Goal: Transaction & Acquisition: Download file/media

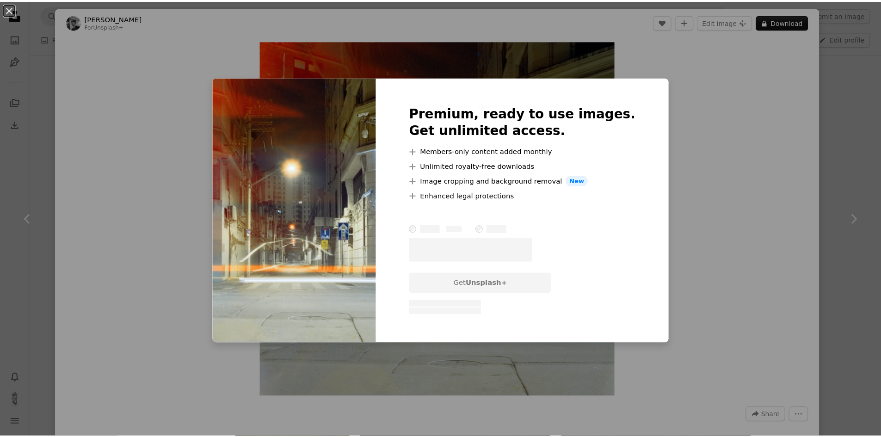
scroll to position [17, 0]
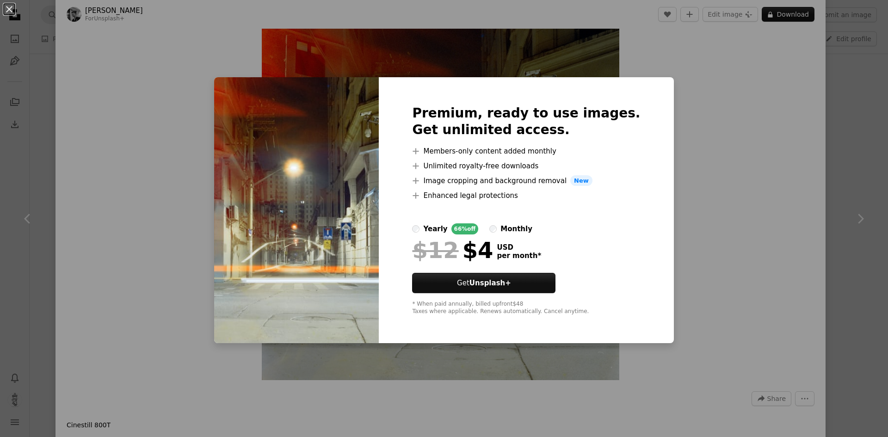
click at [636, 95] on div "Premium, ready to use images. Get unlimited access. A plus sign Members-only co…" at bounding box center [526, 210] width 295 height 266
click at [343, 67] on div "An X shape Premium, ready to use images. Get unlimited access. A plus sign Memb…" at bounding box center [444, 218] width 888 height 437
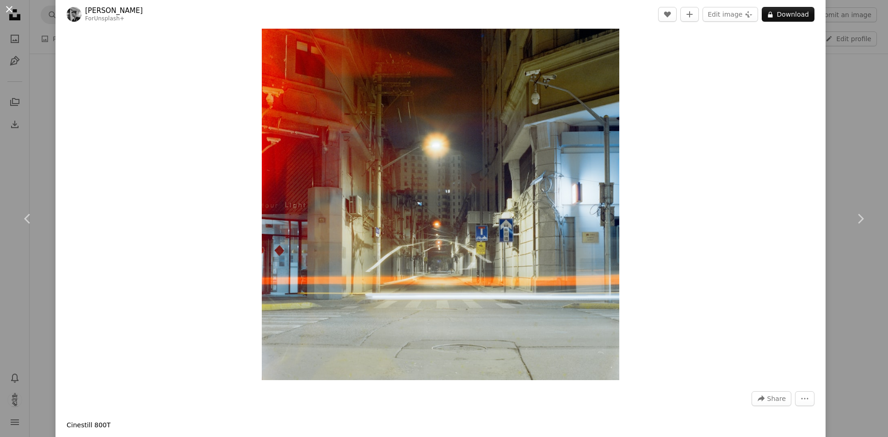
click at [9, 10] on button "An X shape" at bounding box center [9, 9] width 11 height 11
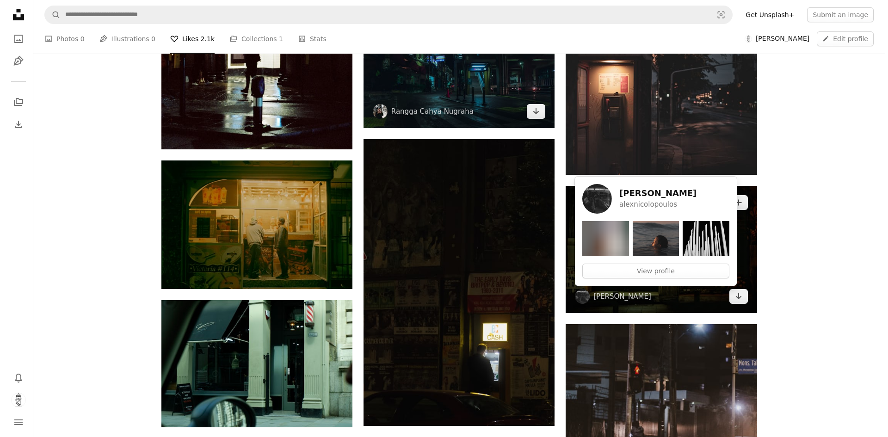
scroll to position [9317, 0]
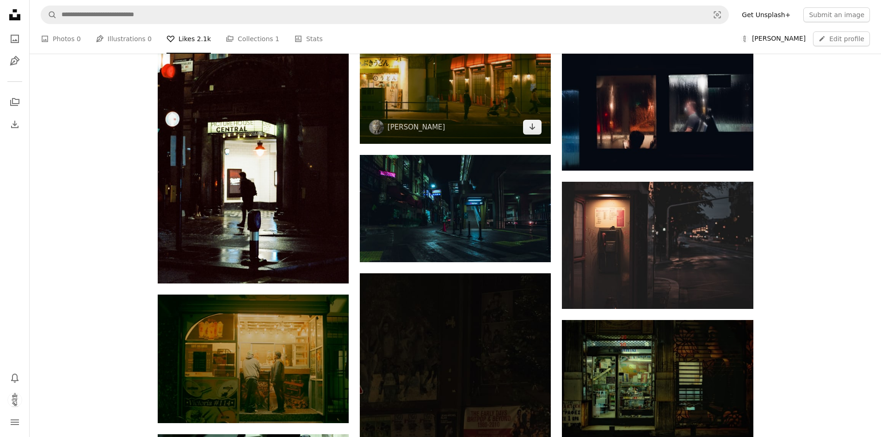
click at [488, 94] on img at bounding box center [455, 79] width 191 height 127
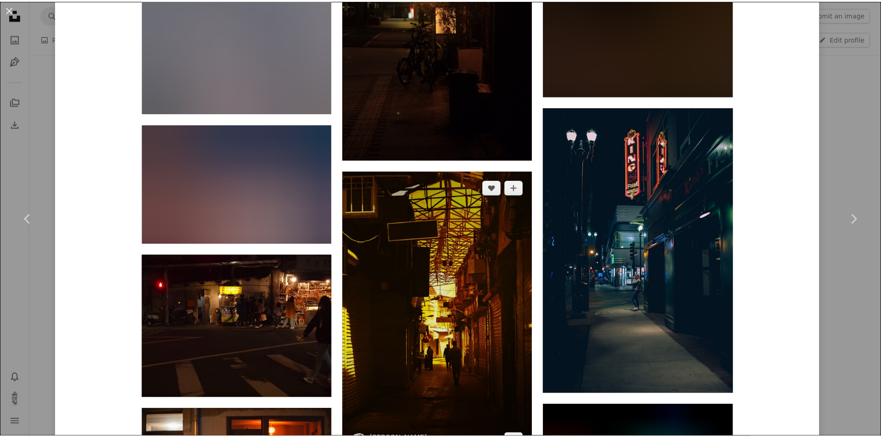
scroll to position [8142, 0]
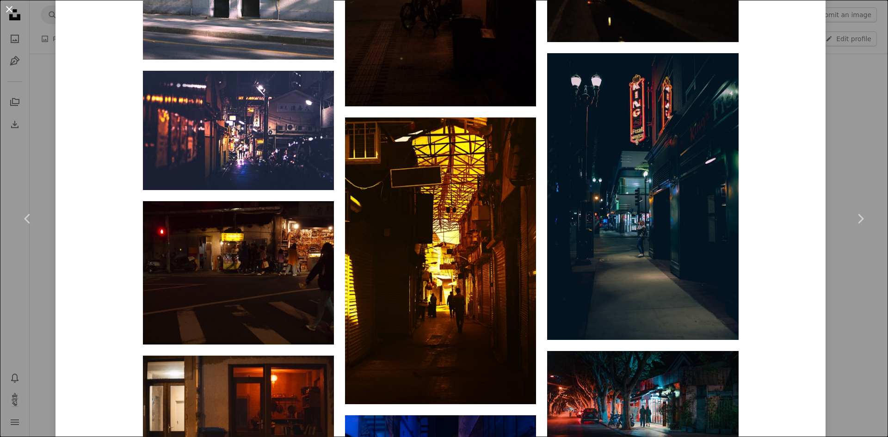
click at [8, 8] on button "An X shape" at bounding box center [9, 9] width 11 height 11
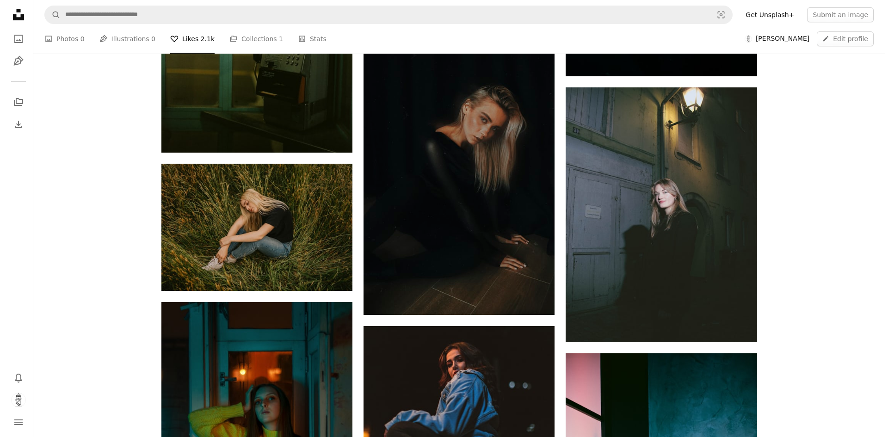
scroll to position [11176, 0]
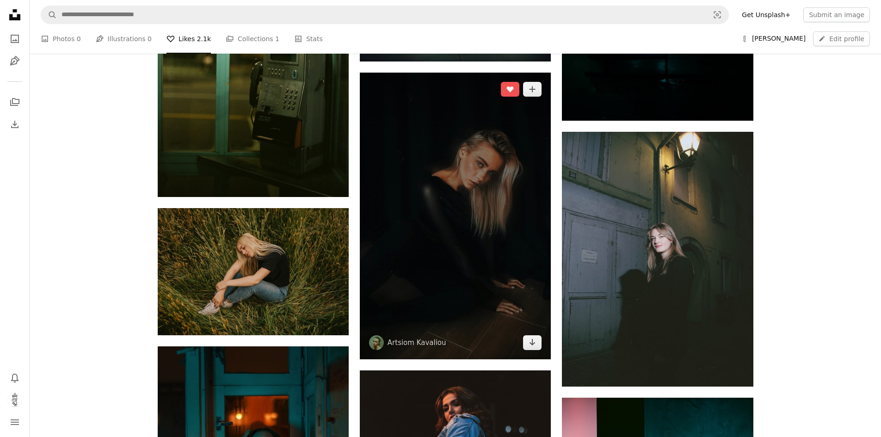
click at [474, 252] on img at bounding box center [455, 216] width 191 height 287
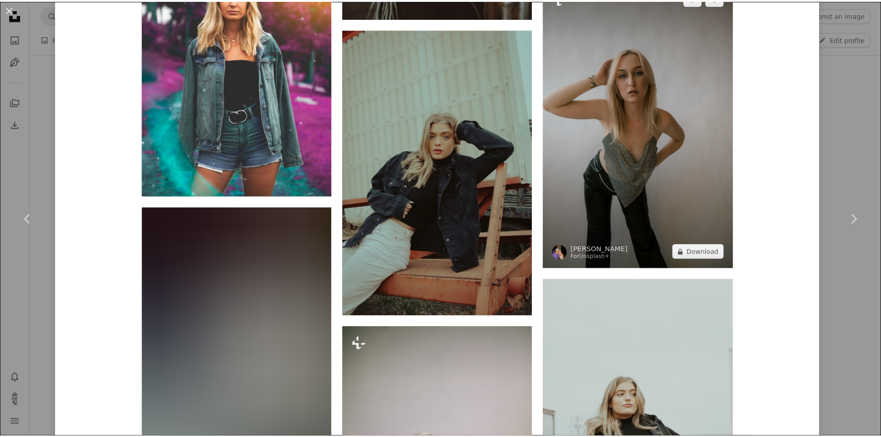
scroll to position [4750, 0]
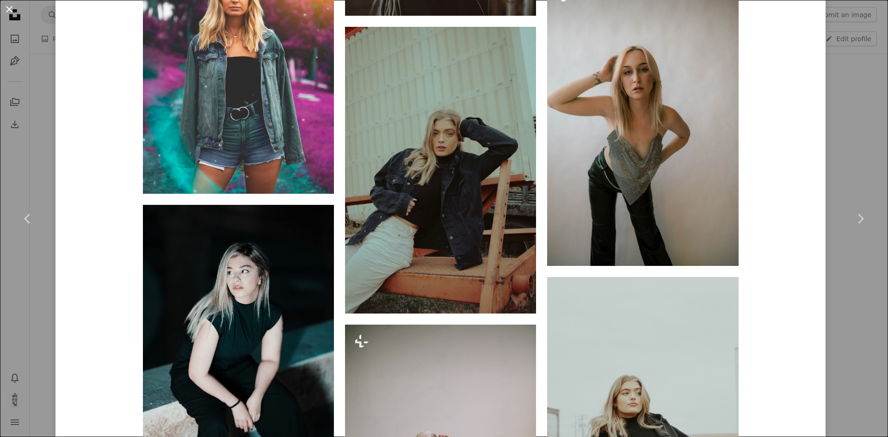
click at [8, 12] on button "An X shape" at bounding box center [9, 9] width 11 height 11
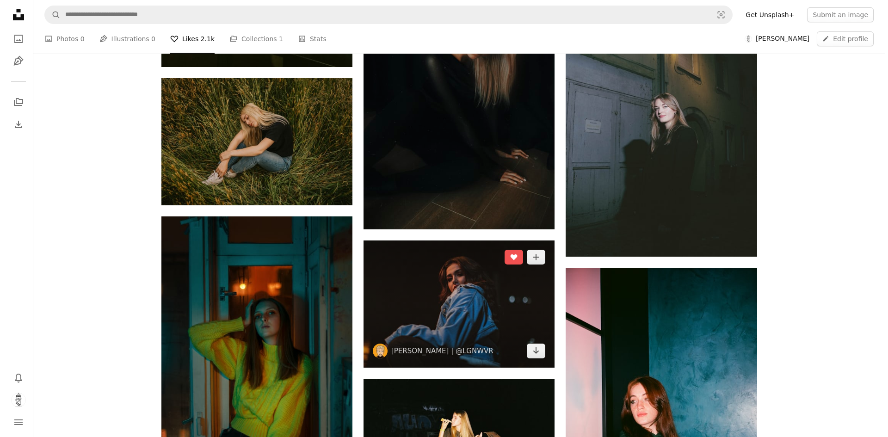
scroll to position [11315, 0]
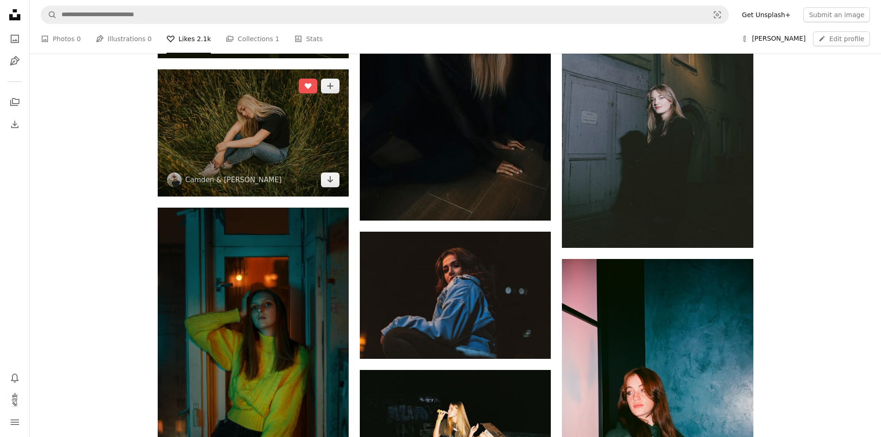
click at [242, 120] on img at bounding box center [253, 132] width 191 height 127
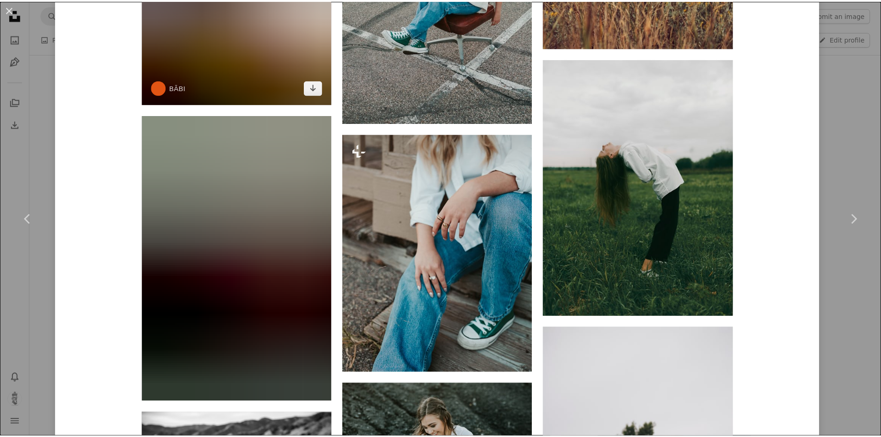
scroll to position [2220, 0]
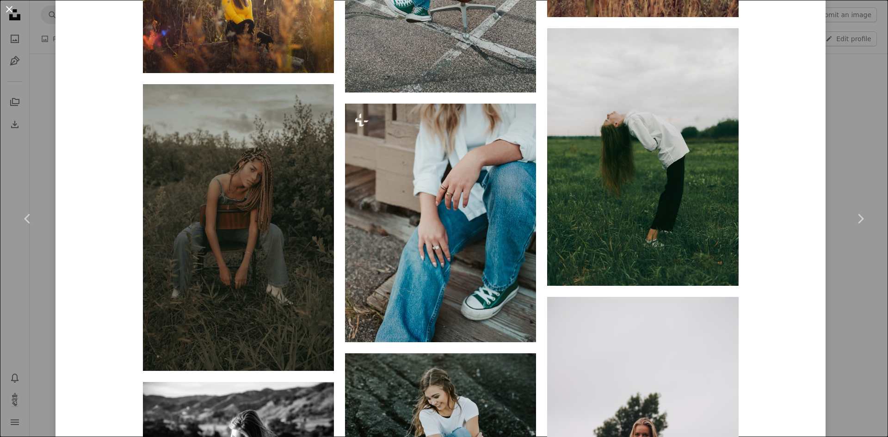
click at [8, 9] on button "An X shape" at bounding box center [9, 9] width 11 height 11
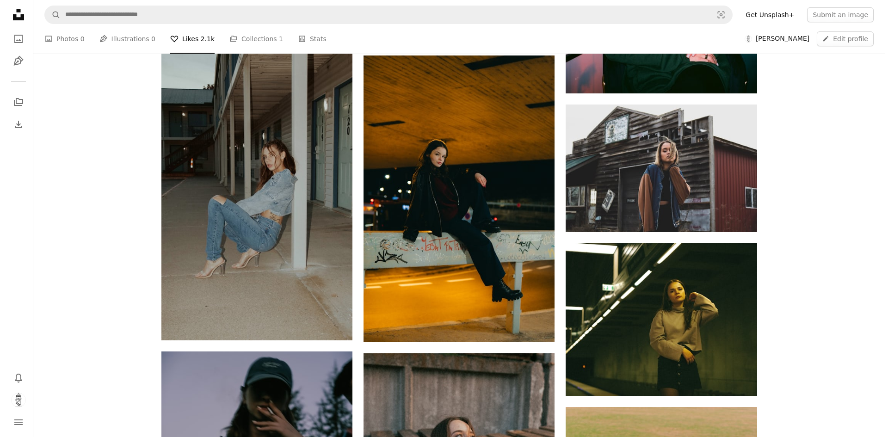
scroll to position [11777, 0]
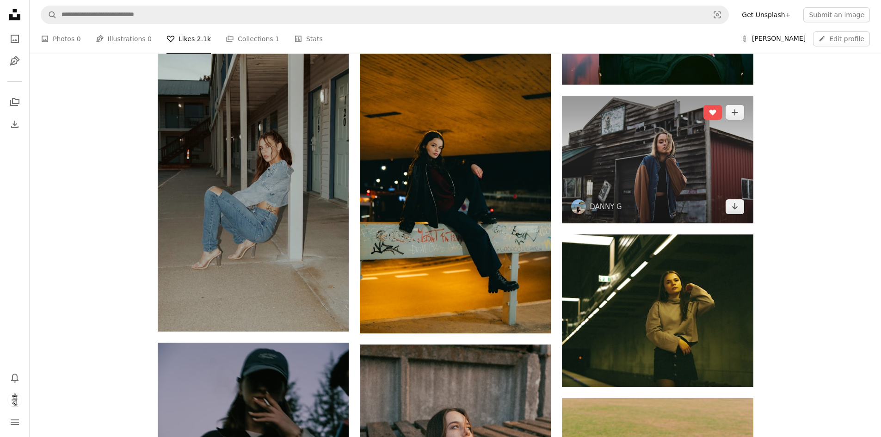
click at [618, 144] on img at bounding box center [657, 159] width 191 height 127
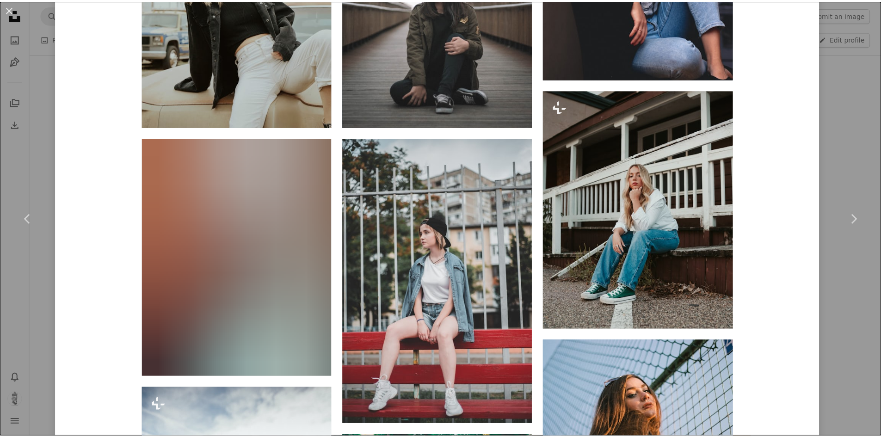
scroll to position [879, 0]
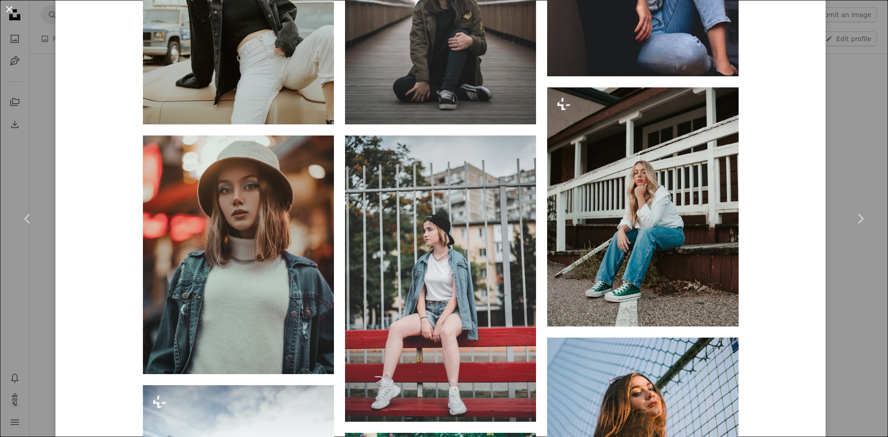
click at [4, 11] on button "An X shape" at bounding box center [9, 9] width 11 height 11
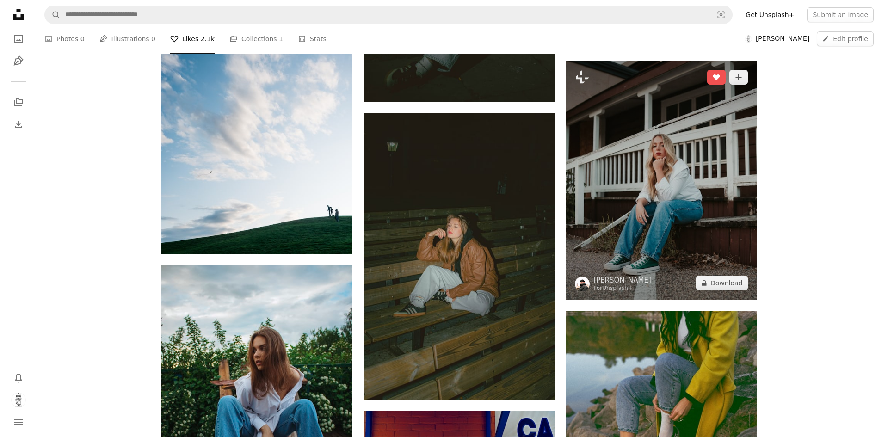
scroll to position [12610, 0]
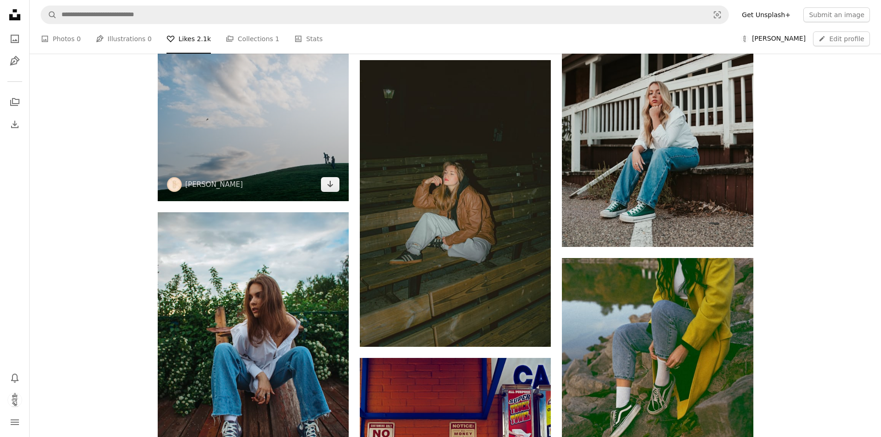
click at [250, 146] on img at bounding box center [253, 73] width 191 height 255
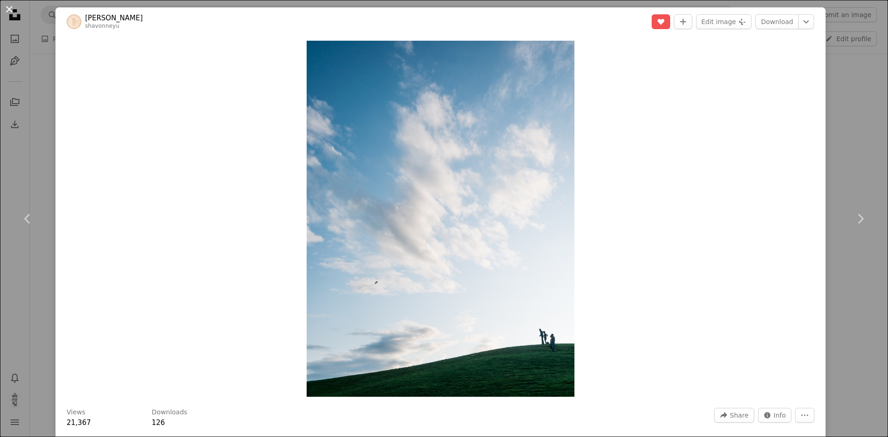
click at [14, 8] on button "An X shape" at bounding box center [9, 9] width 11 height 11
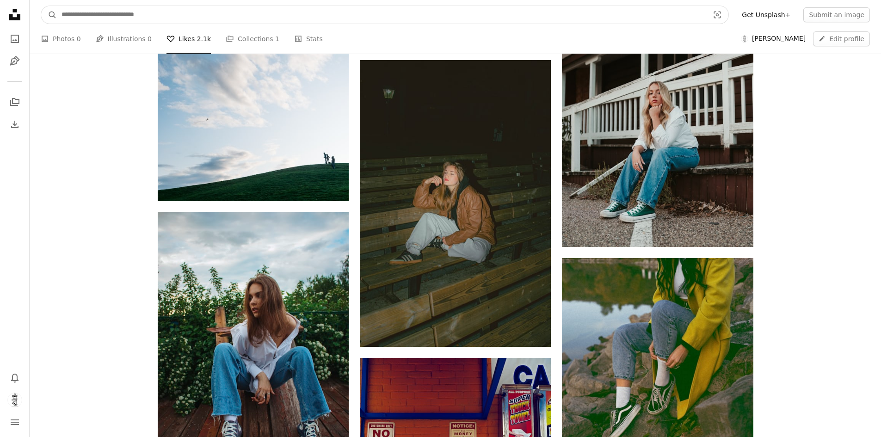
click at [139, 16] on input "Find visuals sitewide" at bounding box center [381, 15] width 649 height 18
type input "********"
click at [41, 6] on button "A magnifying glass" at bounding box center [49, 15] width 16 height 18
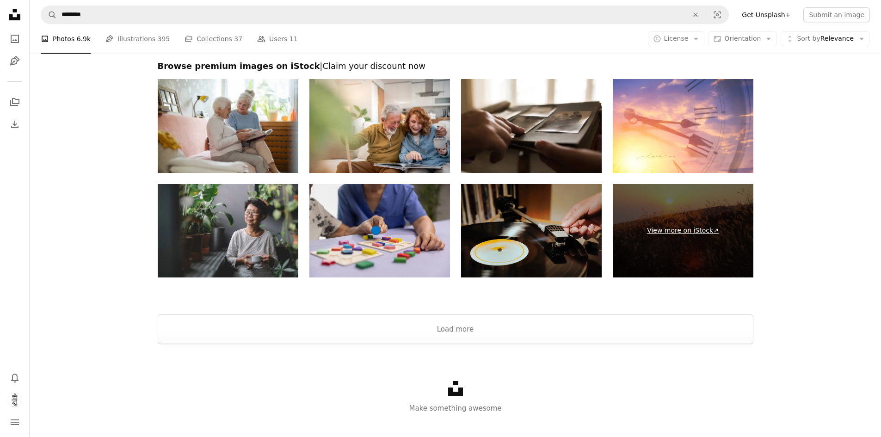
scroll to position [1700, 0]
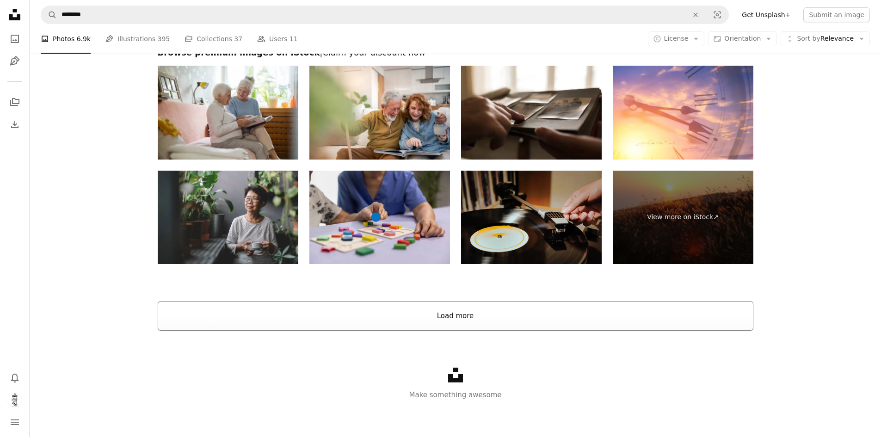
click at [461, 320] on button "Load more" at bounding box center [456, 316] width 596 height 30
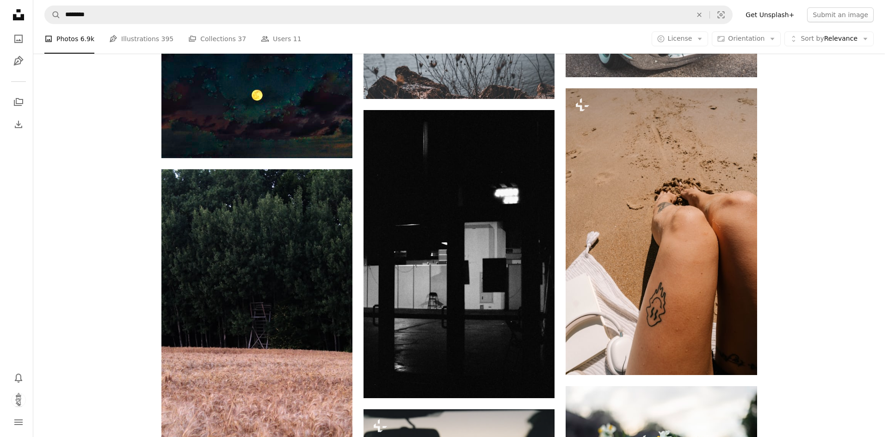
scroll to position [7719, 0]
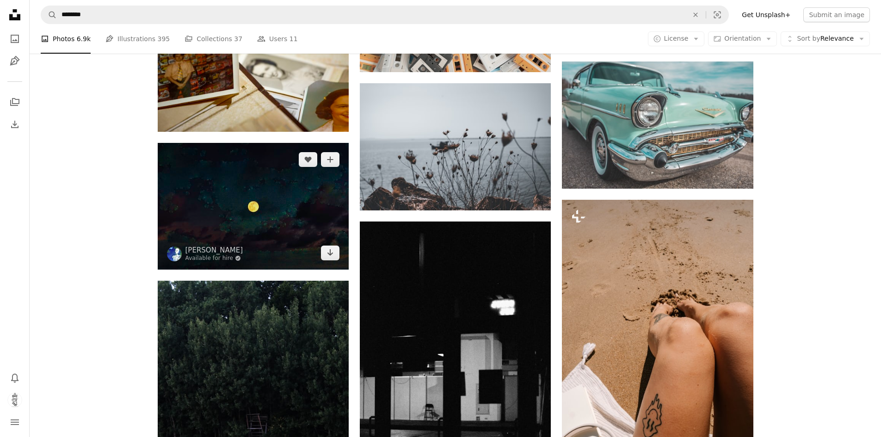
click at [243, 232] on img at bounding box center [253, 206] width 191 height 127
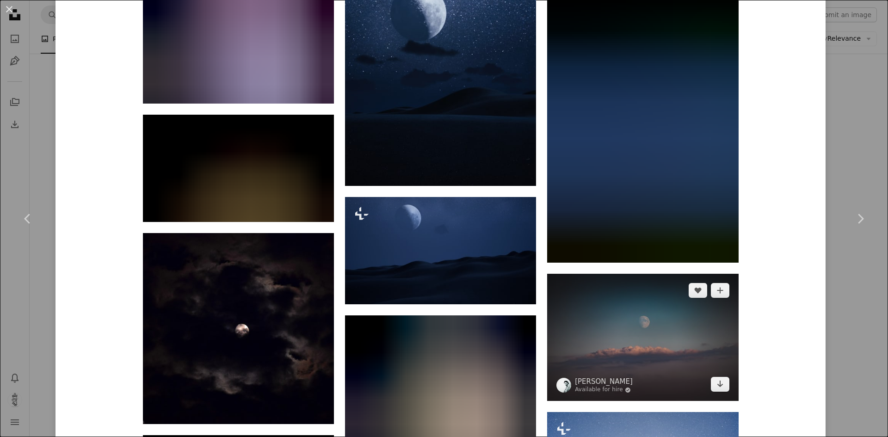
scroll to position [925, 0]
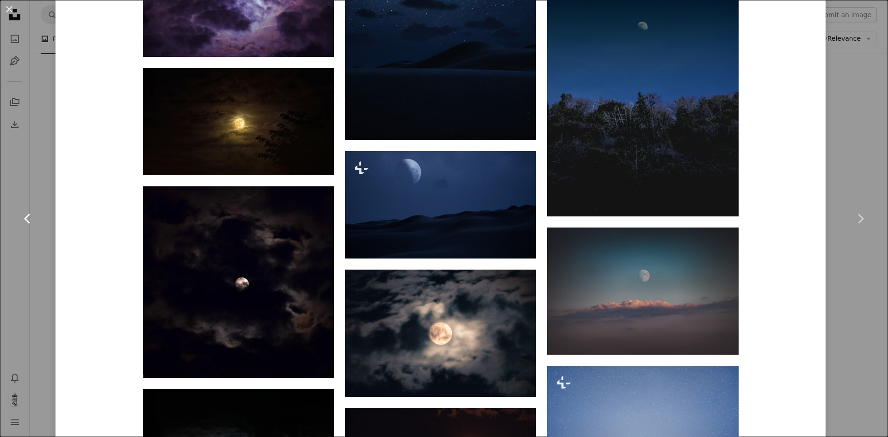
click at [27, 214] on icon "Chevron left" at bounding box center [27, 218] width 15 height 15
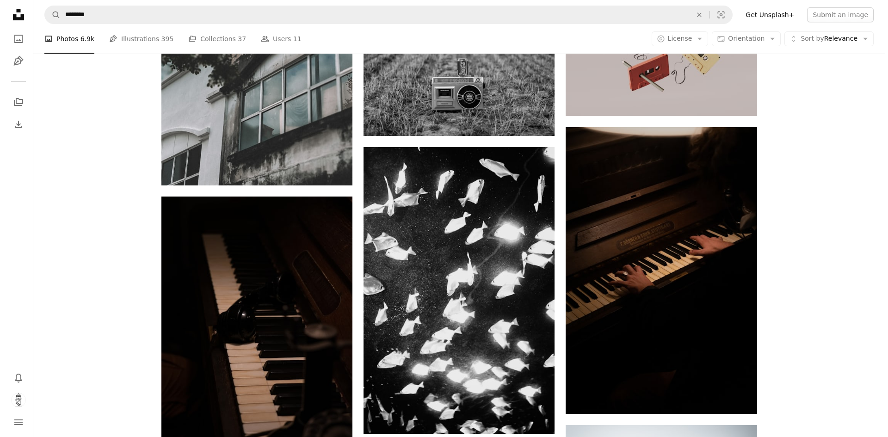
scroll to position [8358, 0]
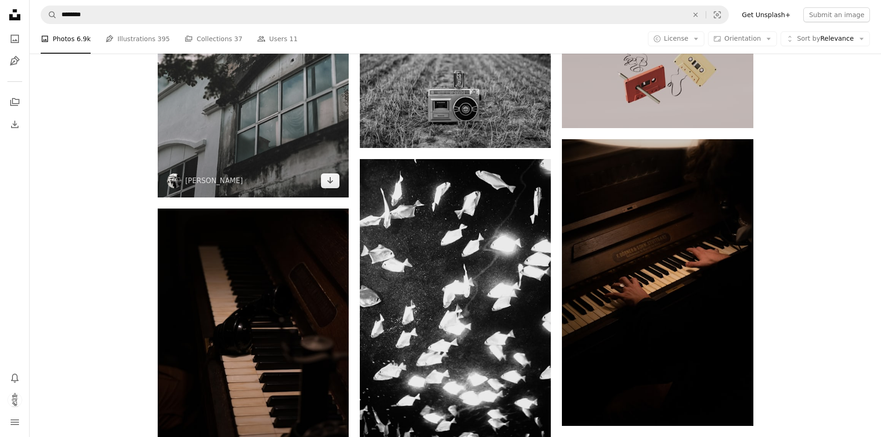
click at [251, 149] on img at bounding box center [253, 69] width 191 height 255
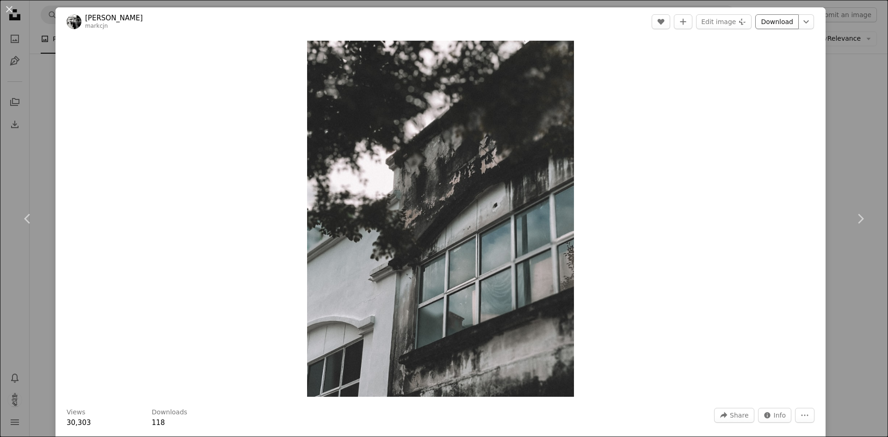
click at [776, 20] on link "Download" at bounding box center [776, 21] width 43 height 15
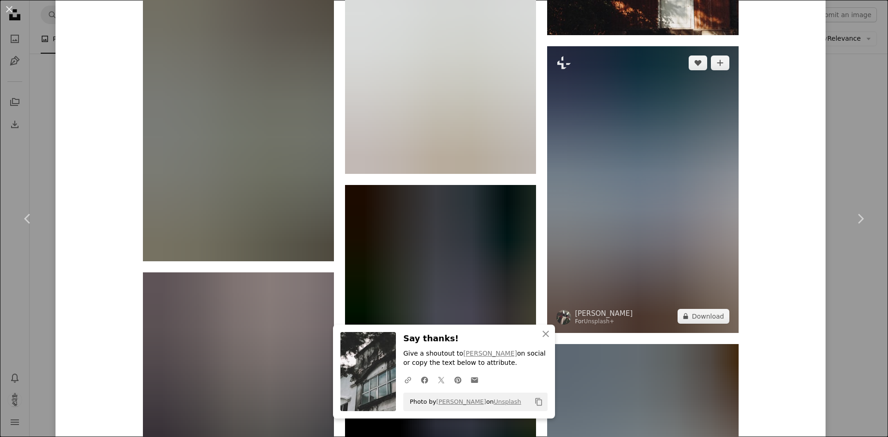
scroll to position [1434, 0]
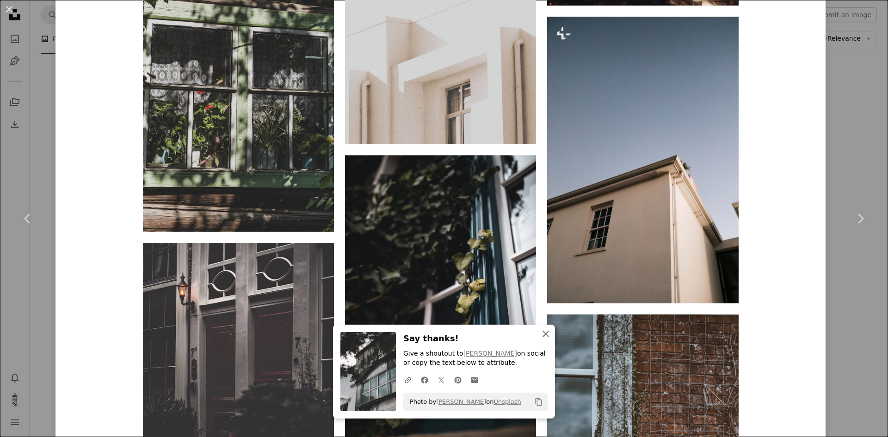
click at [545, 338] on icon "An X shape" at bounding box center [545, 333] width 11 height 11
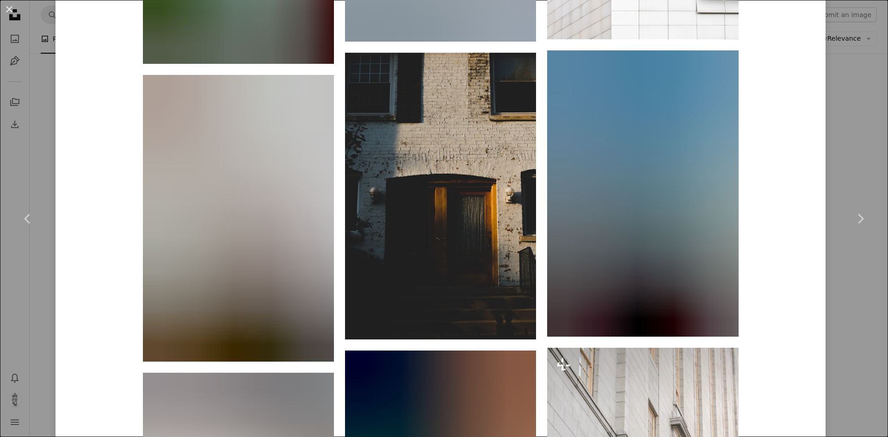
scroll to position [3284, 0]
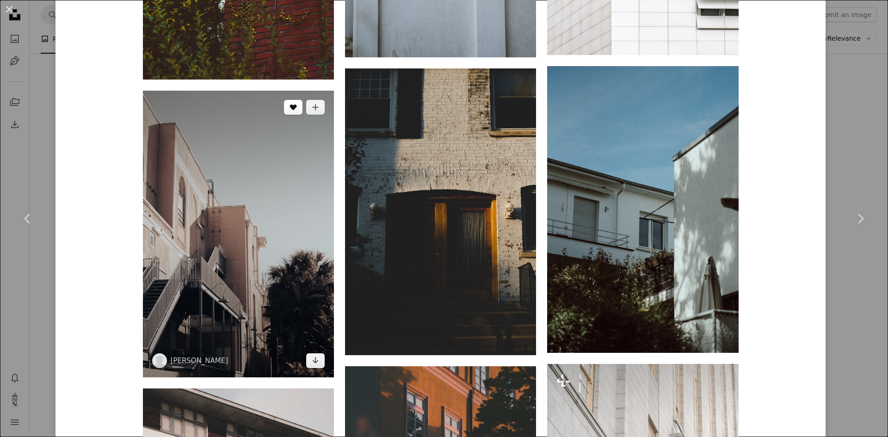
click at [286, 111] on button "A heart" at bounding box center [293, 107] width 18 height 15
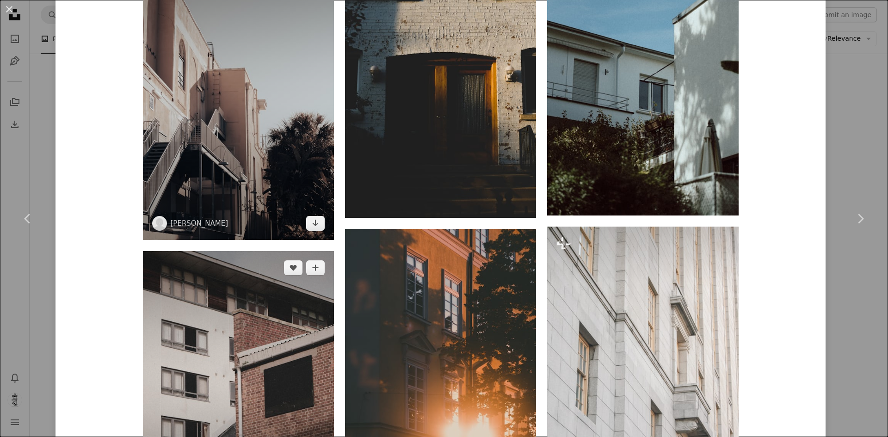
scroll to position [3515, 0]
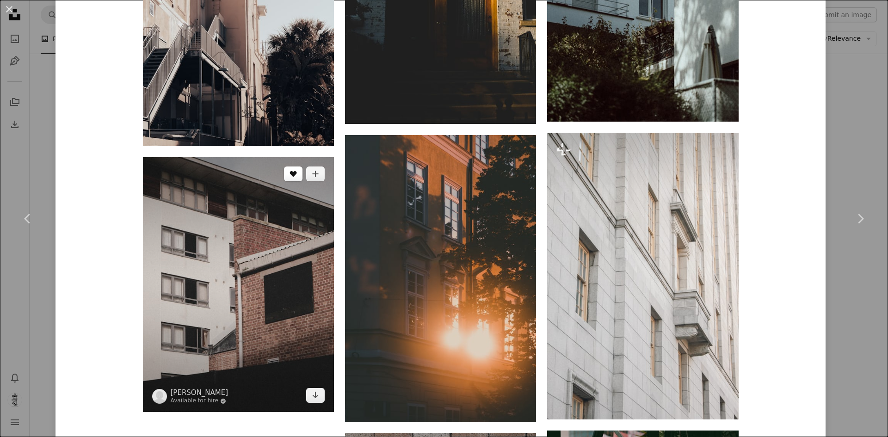
click at [295, 180] on button "A heart" at bounding box center [293, 173] width 18 height 15
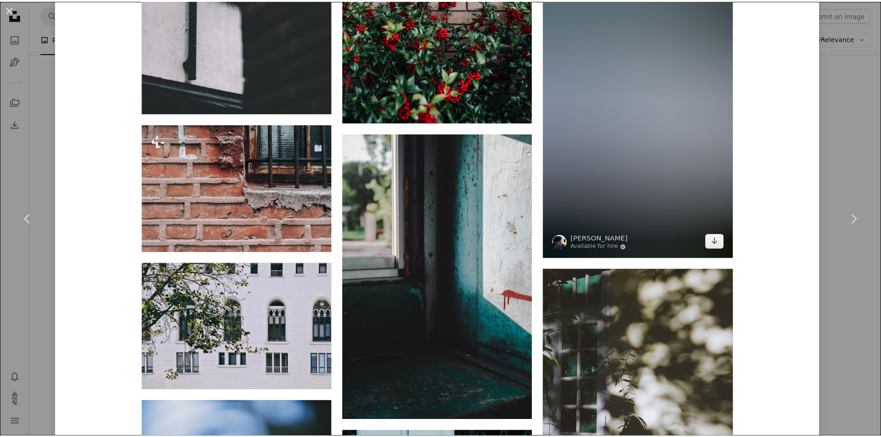
scroll to position [4204, 0]
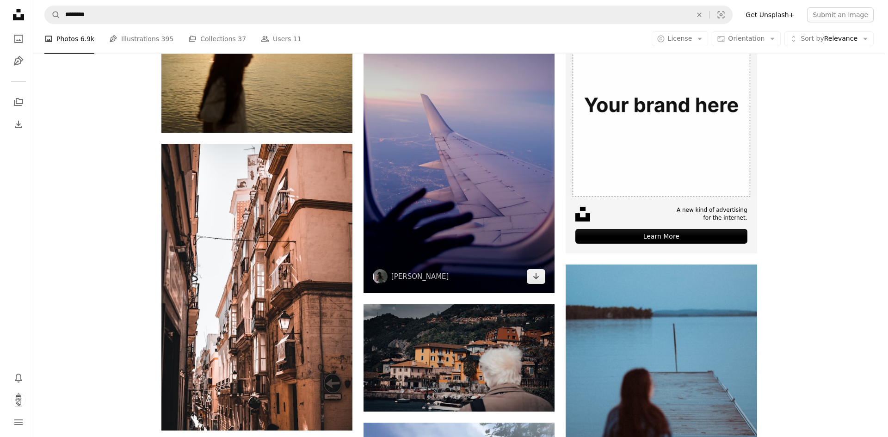
scroll to position [203, 0]
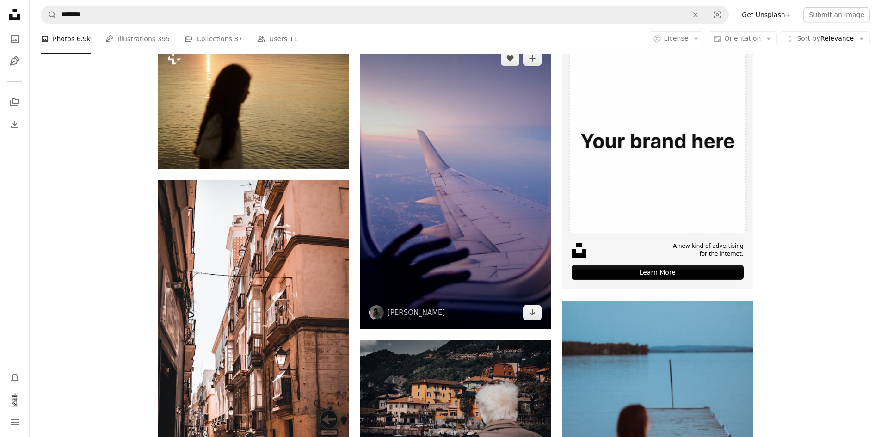
click at [500, 123] on img at bounding box center [455, 186] width 191 height 288
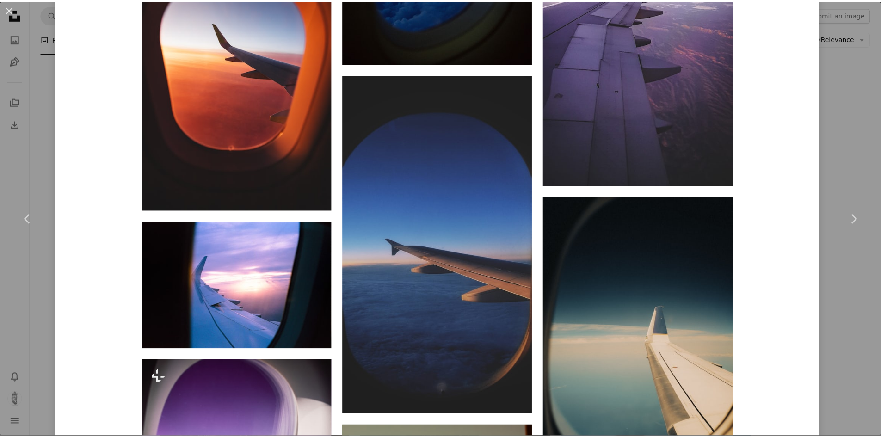
scroll to position [146, 0]
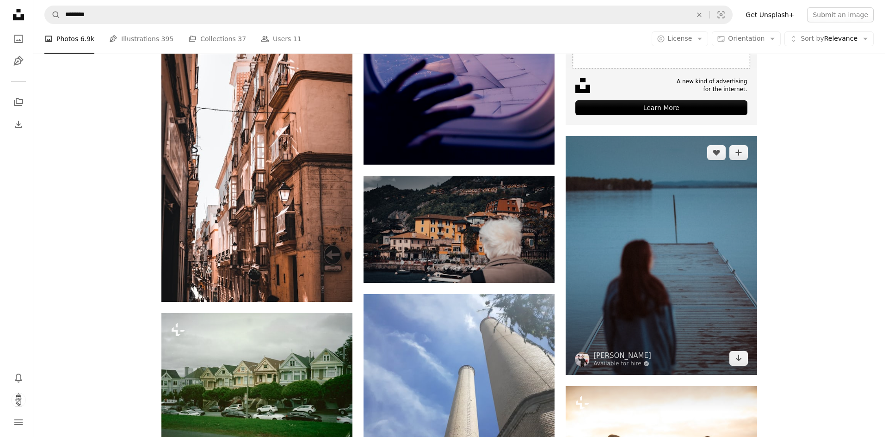
scroll to position [388, 0]
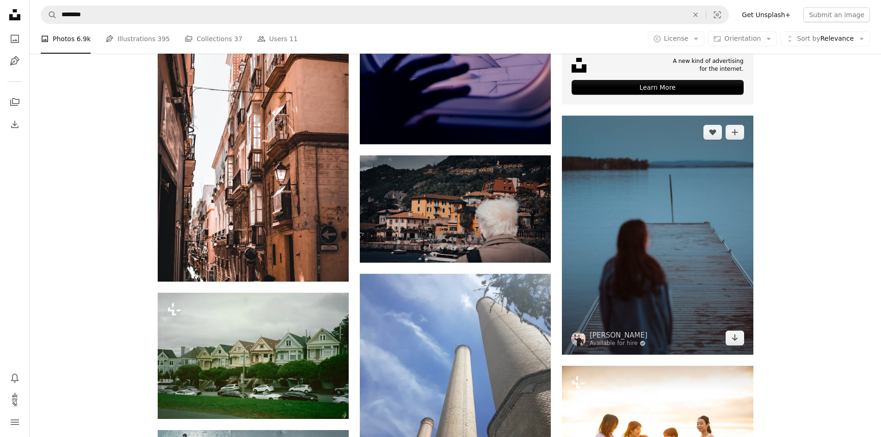
click at [640, 276] on img at bounding box center [657, 235] width 191 height 239
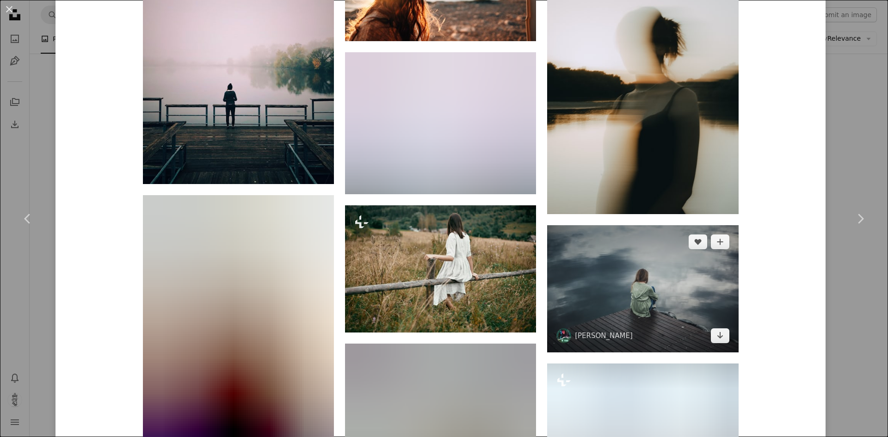
scroll to position [2871, 0]
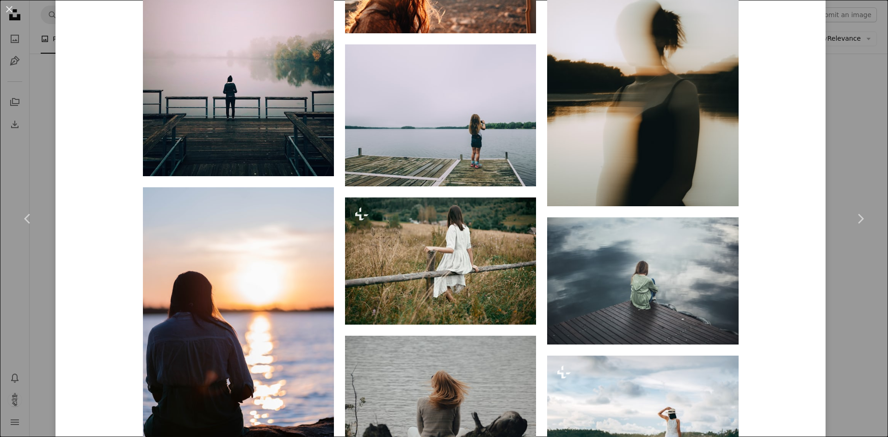
drag, startPoint x: 882, startPoint y: 344, endPoint x: 887, endPoint y: 175, distance: 168.9
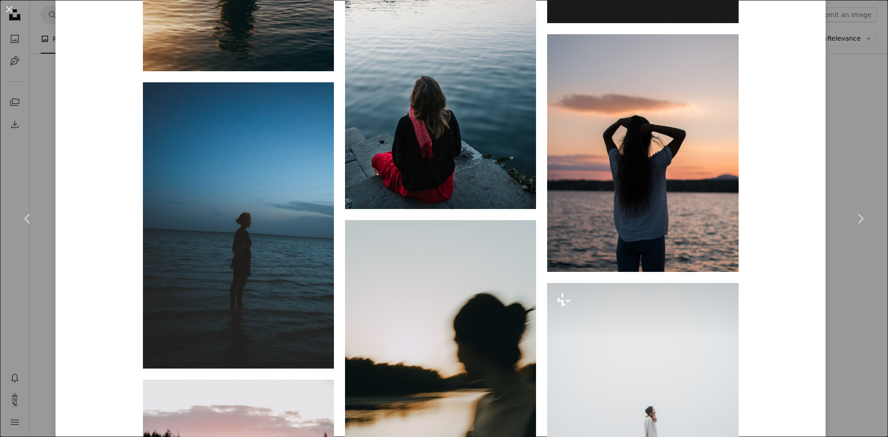
scroll to position [944, 0]
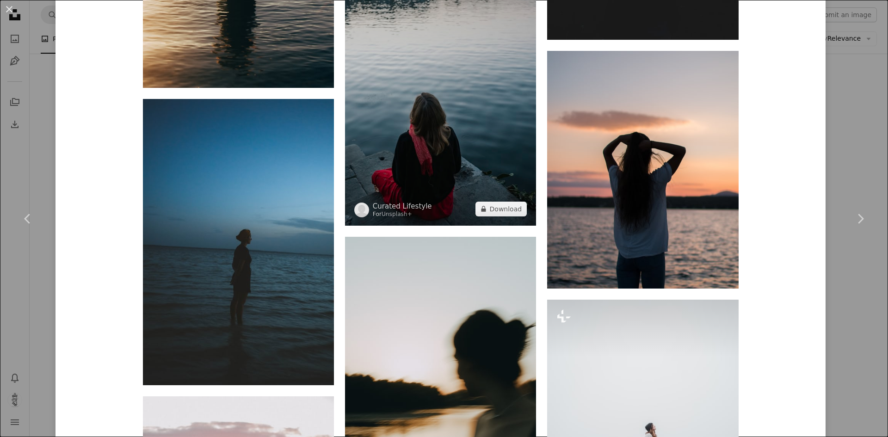
click at [462, 92] on img at bounding box center [440, 82] width 191 height 286
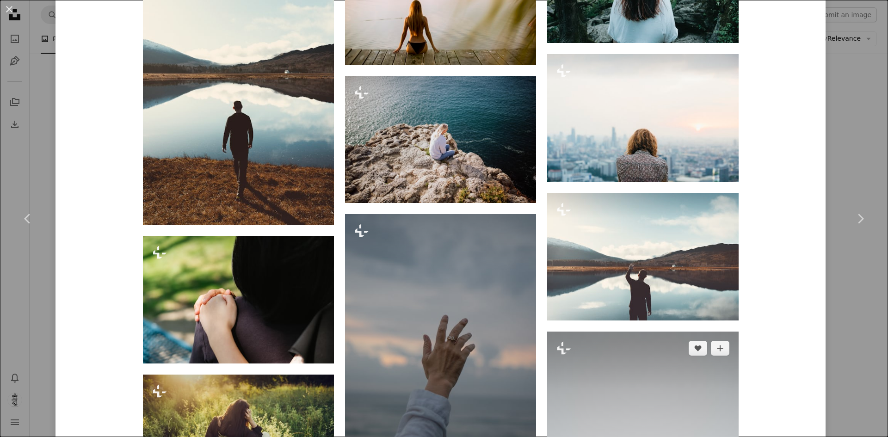
scroll to position [1865, 0]
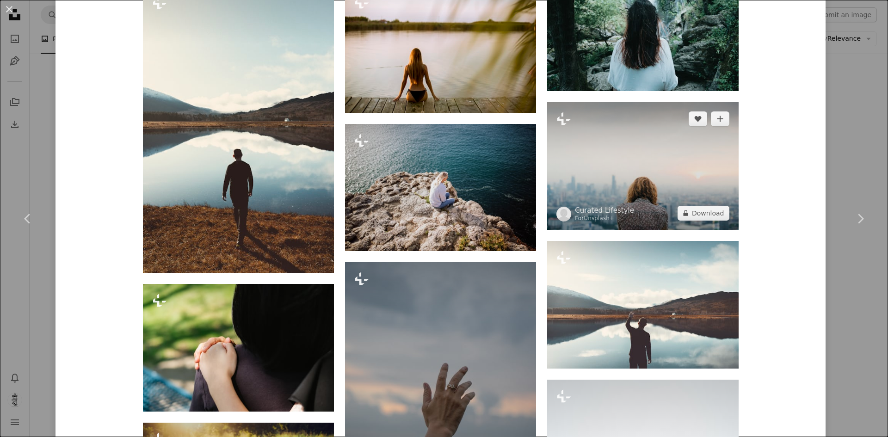
click at [680, 139] on img at bounding box center [642, 165] width 191 height 127
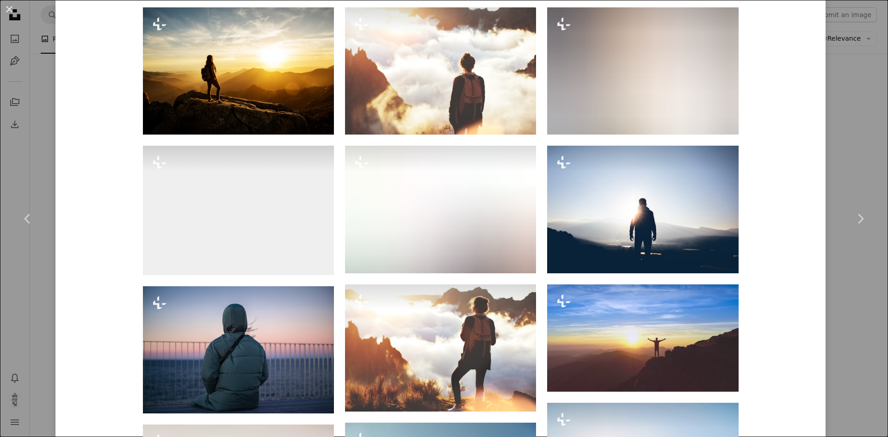
scroll to position [645, 0]
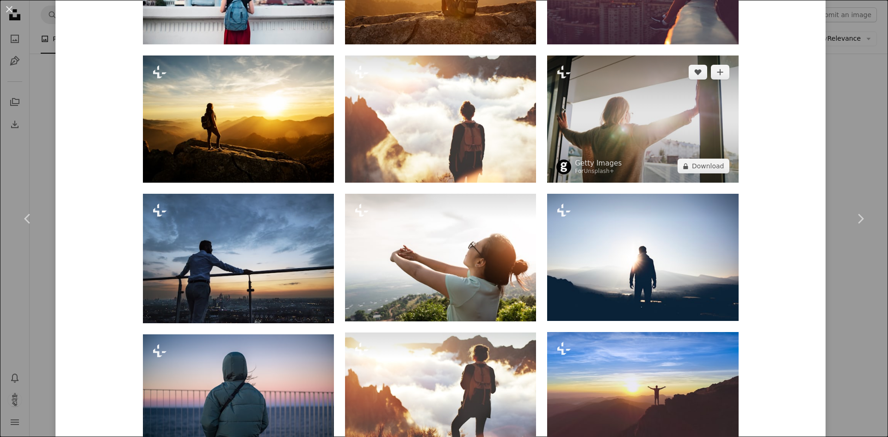
click at [678, 106] on img at bounding box center [642, 118] width 191 height 127
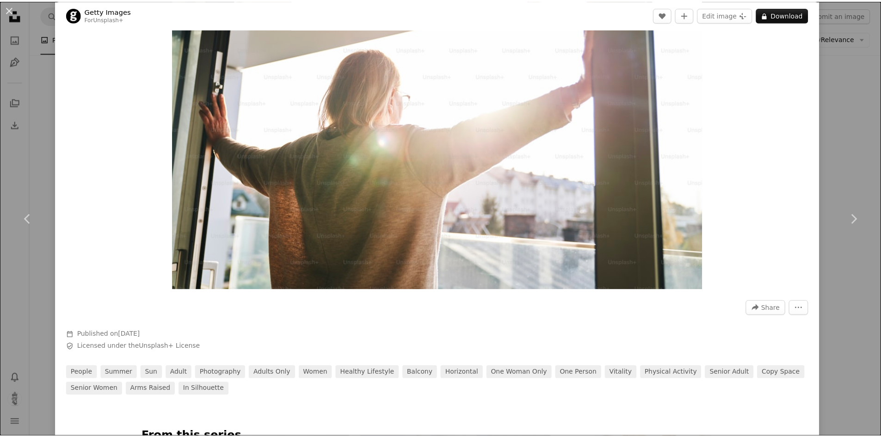
scroll to position [62, 0]
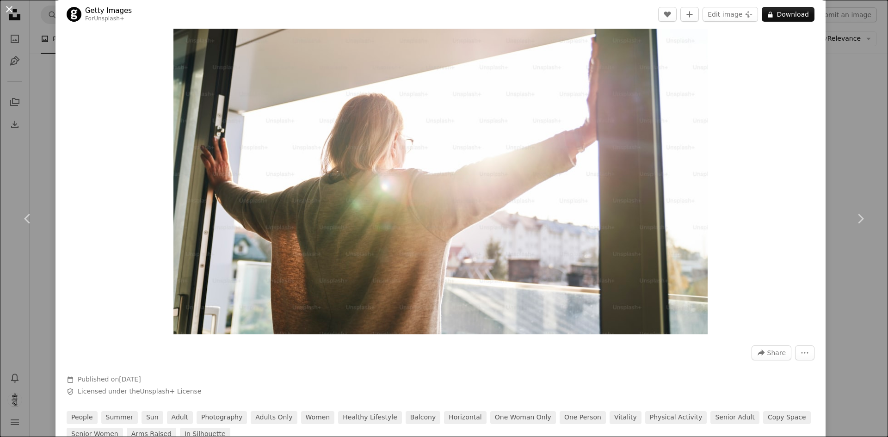
click at [11, 5] on button "An X shape" at bounding box center [9, 9] width 11 height 11
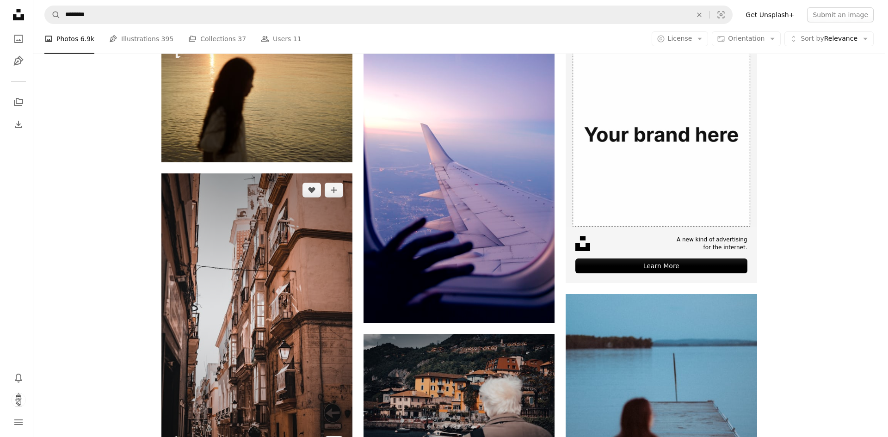
scroll to position [342, 0]
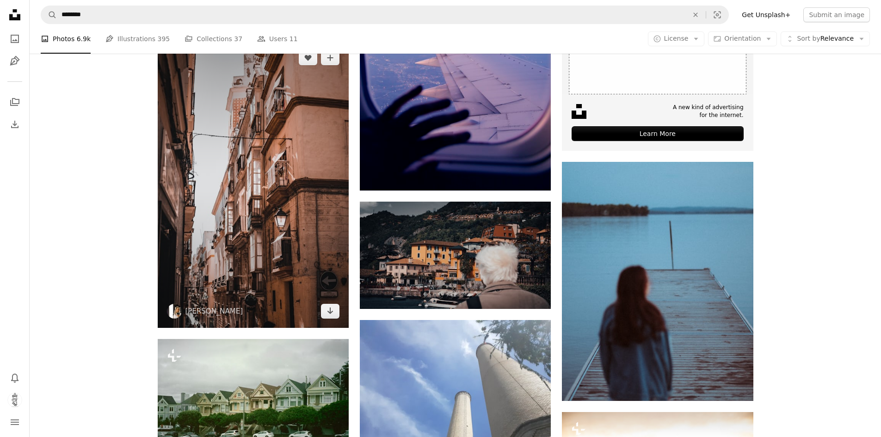
click at [207, 155] on img at bounding box center [253, 184] width 191 height 287
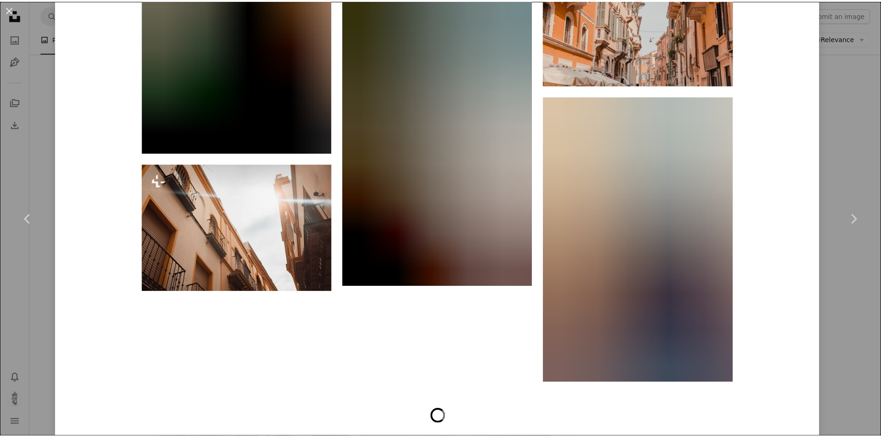
scroll to position [3977, 0]
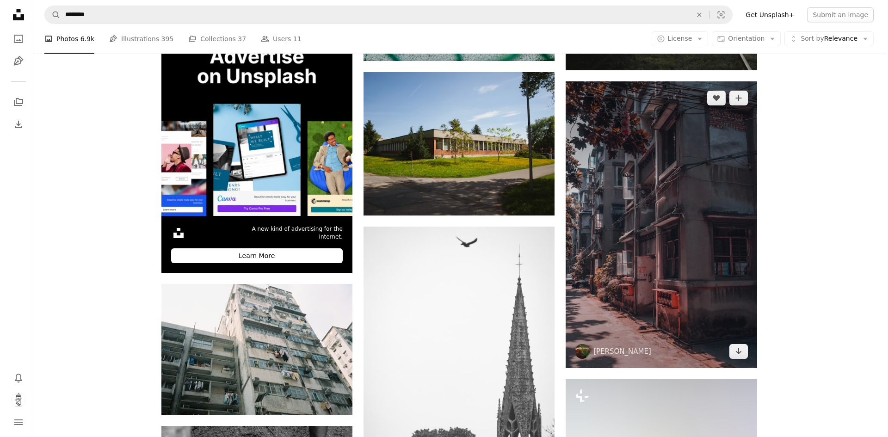
scroll to position [2331, 0]
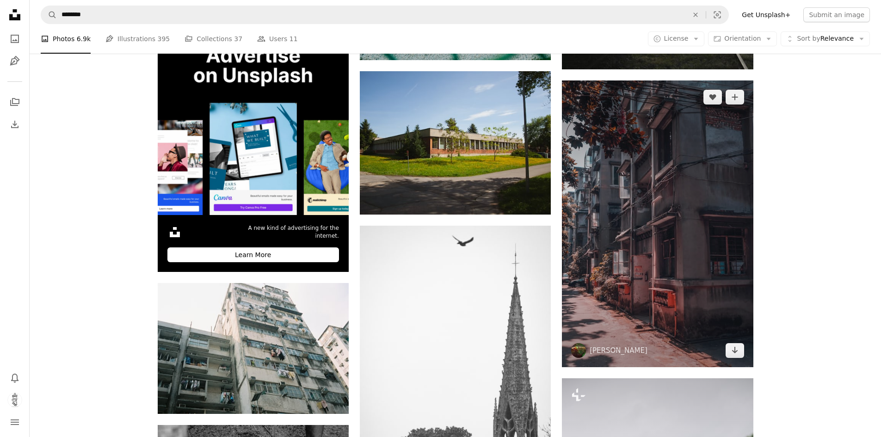
click at [673, 181] on img at bounding box center [657, 223] width 191 height 287
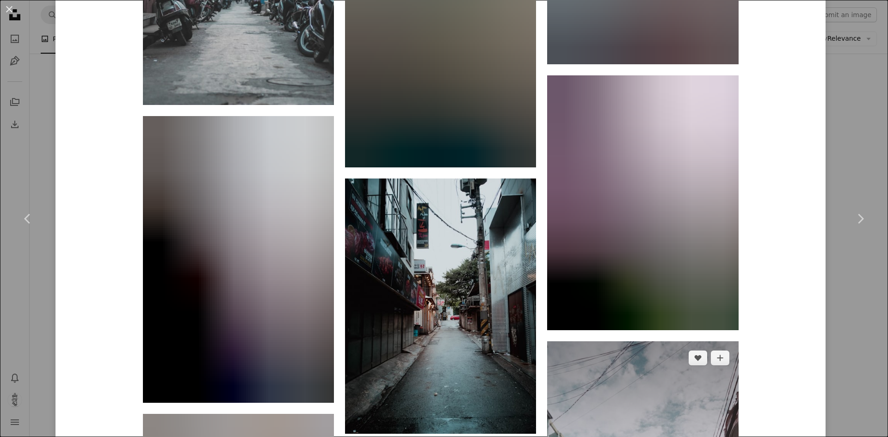
scroll to position [1804, 0]
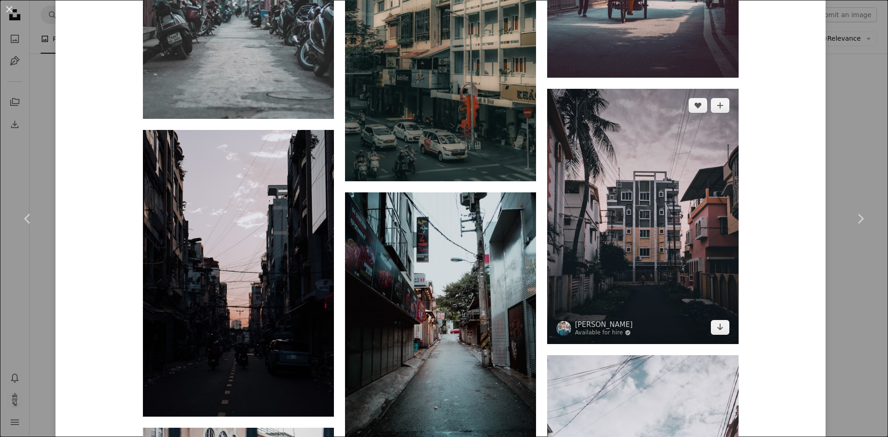
click at [647, 144] on img at bounding box center [642, 216] width 191 height 255
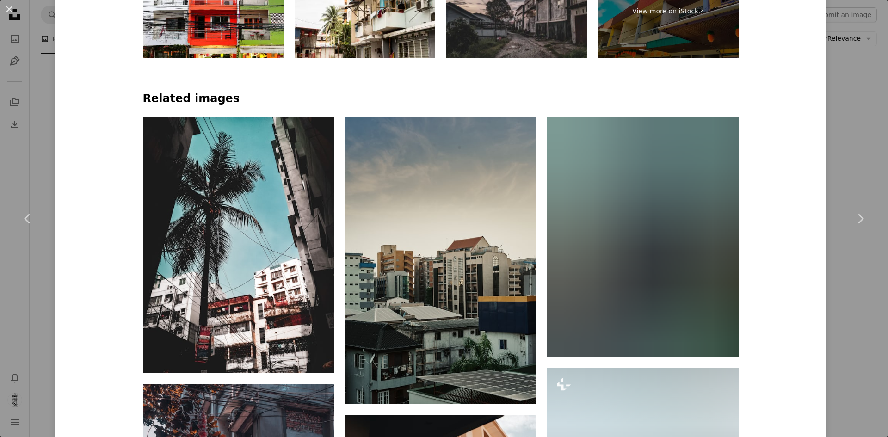
scroll to position [694, 0]
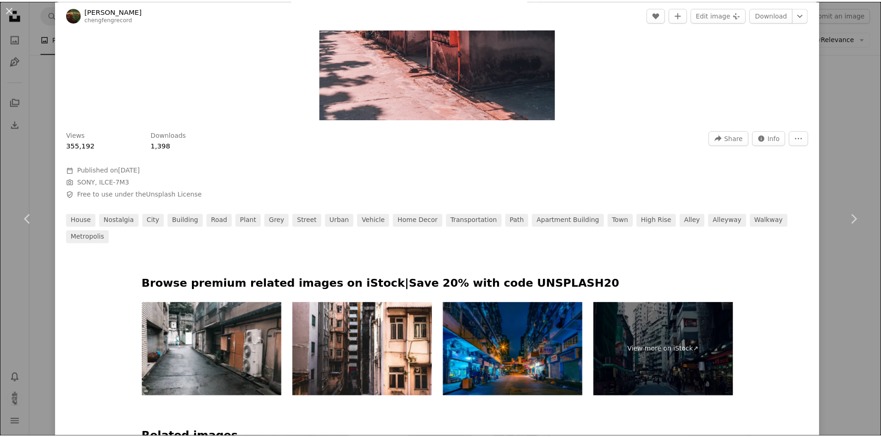
scroll to position [370, 0]
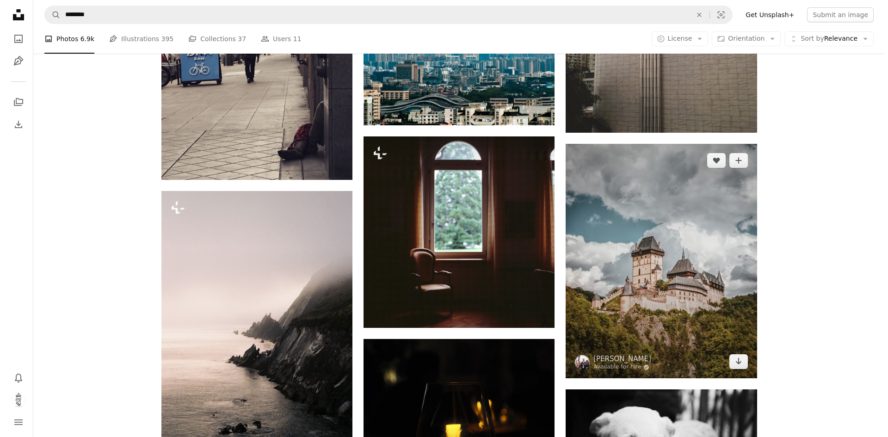
scroll to position [17736, 0]
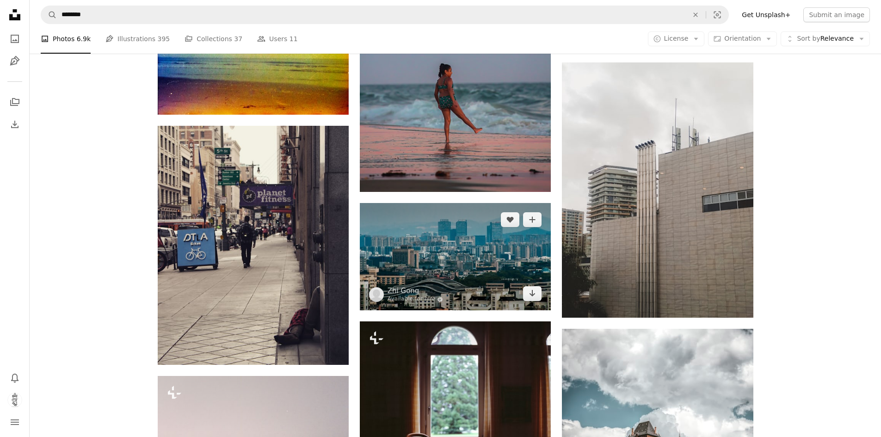
click at [456, 244] on img at bounding box center [455, 256] width 191 height 107
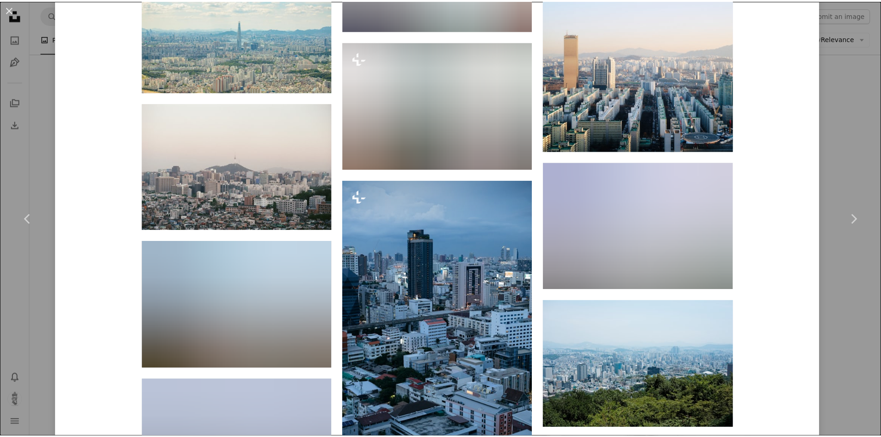
scroll to position [2715, 0]
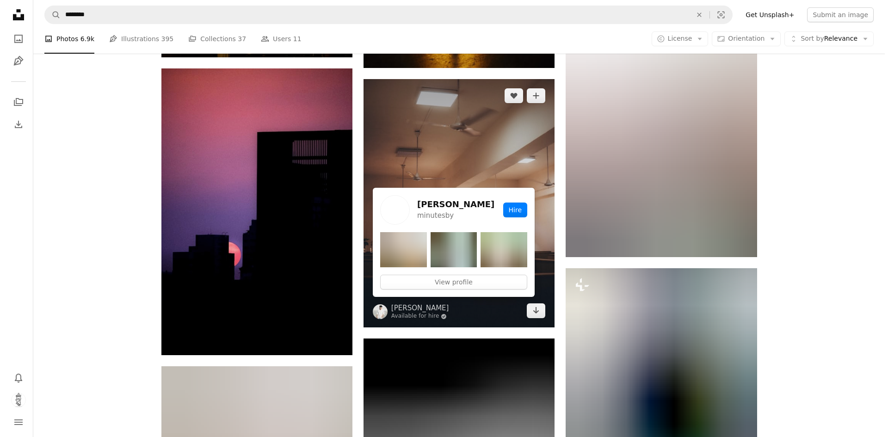
scroll to position [18476, 0]
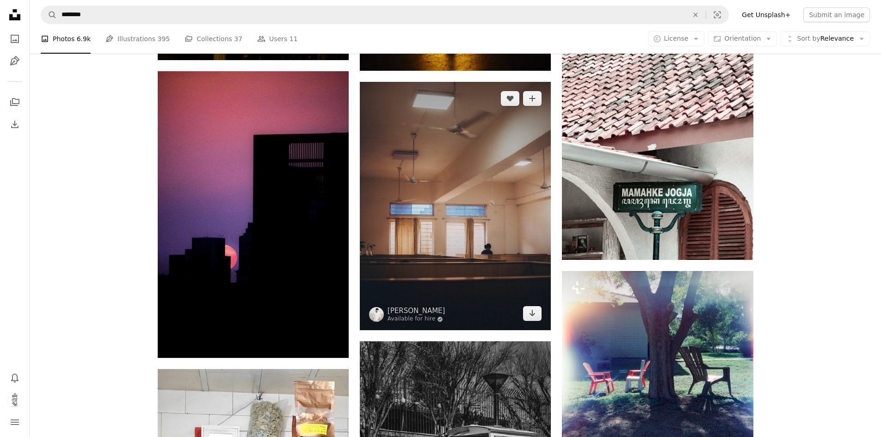
click at [507, 255] on img at bounding box center [455, 206] width 191 height 248
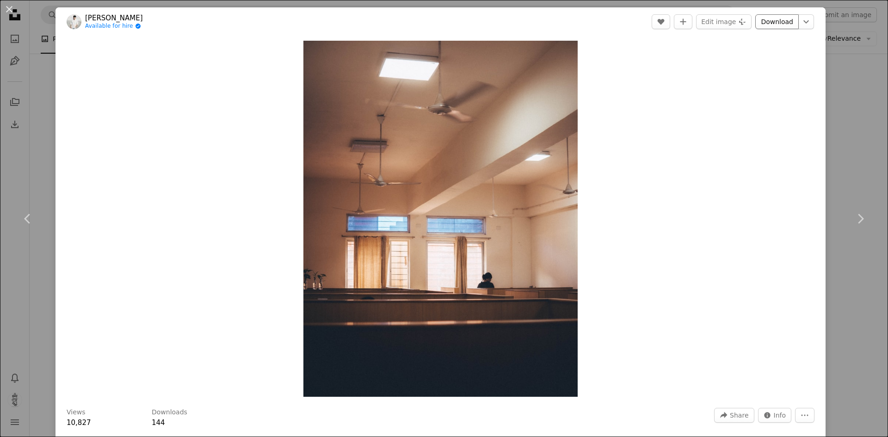
click at [765, 20] on link "Download" at bounding box center [776, 21] width 43 height 15
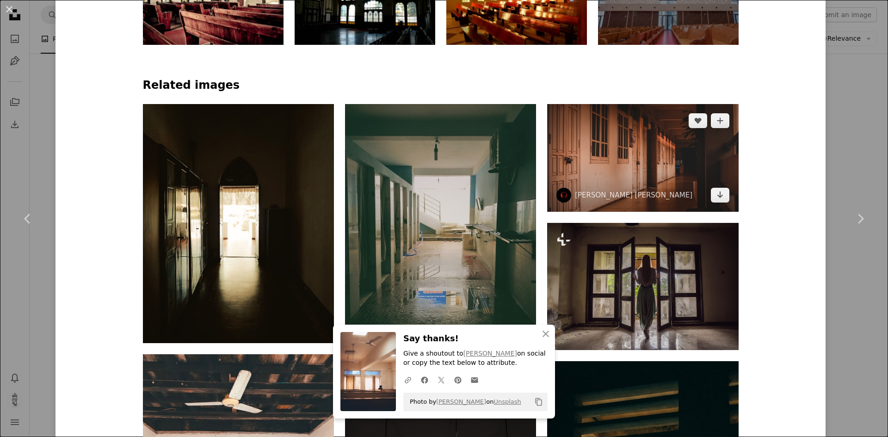
scroll to position [601, 0]
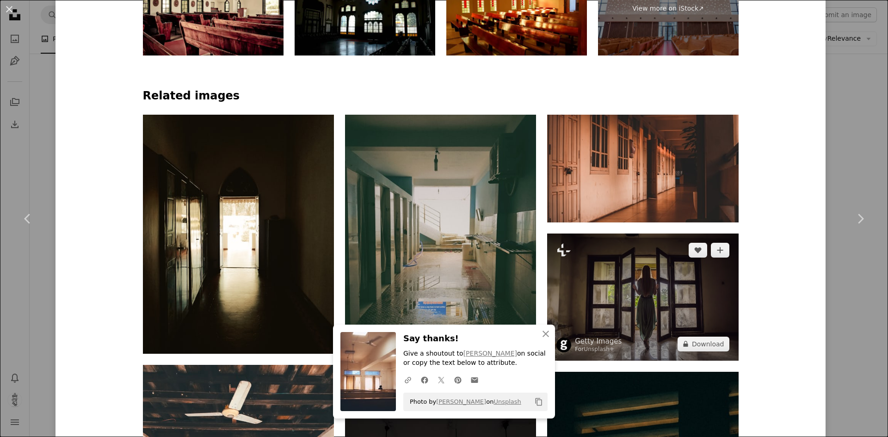
click at [647, 272] on img at bounding box center [642, 297] width 191 height 127
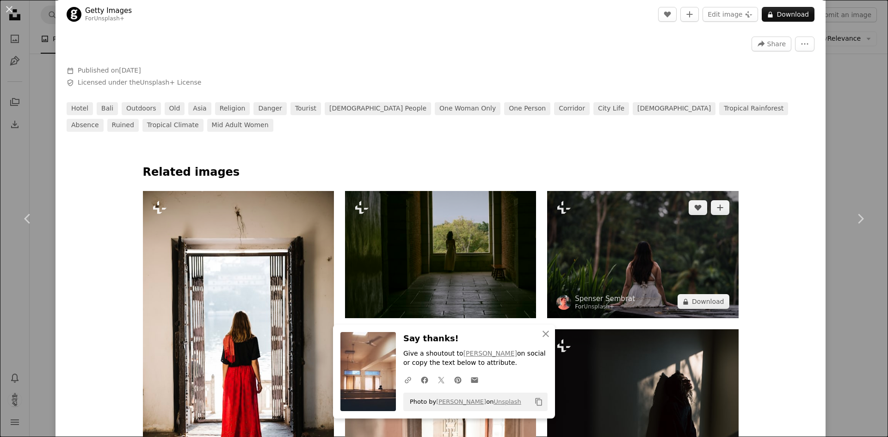
scroll to position [416, 0]
